Goal: Information Seeking & Learning: Learn about a topic

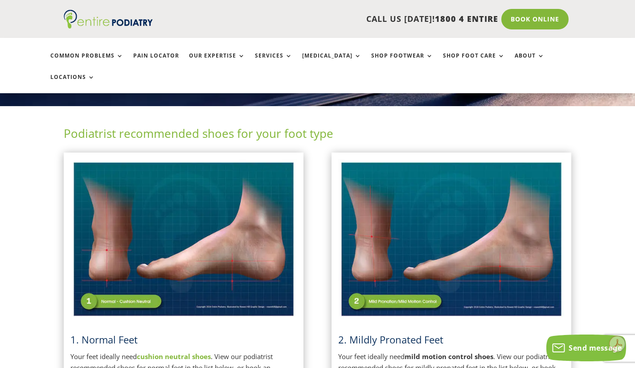
scroll to position [197, 0]
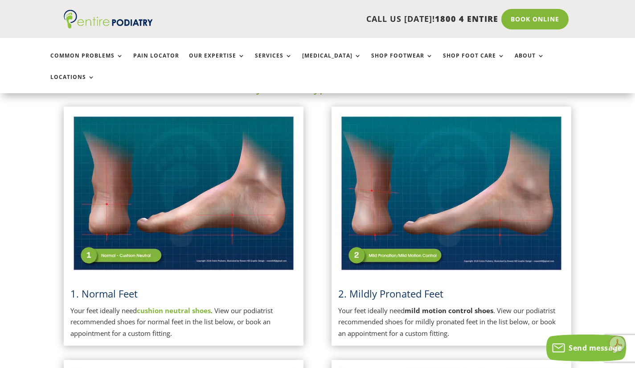
click at [100, 287] on link "1. Normal Feet" at bounding box center [103, 293] width 67 height 13
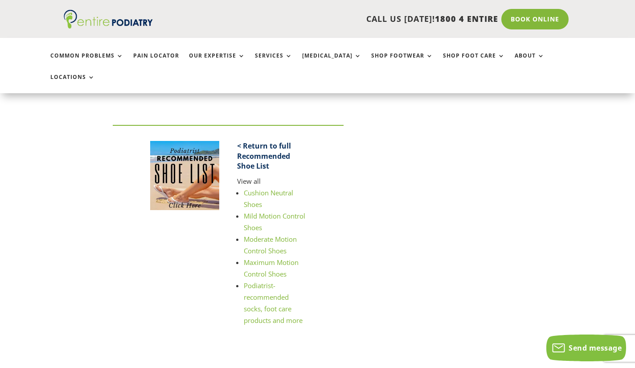
scroll to position [1212, 0]
click at [248, 188] on link "Cushion Neutral Shoes" at bounding box center [268, 198] width 49 height 20
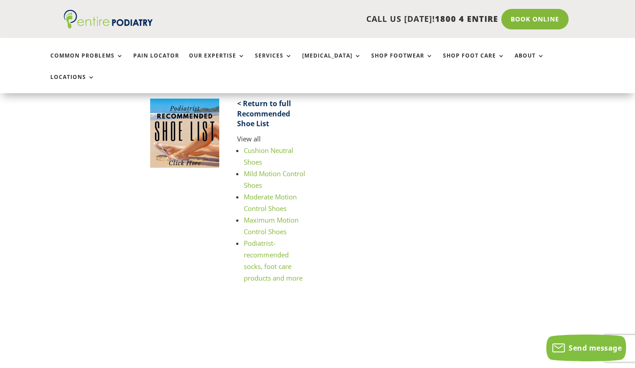
scroll to position [1347, 0]
